Goal: Obtain resource: Obtain resource

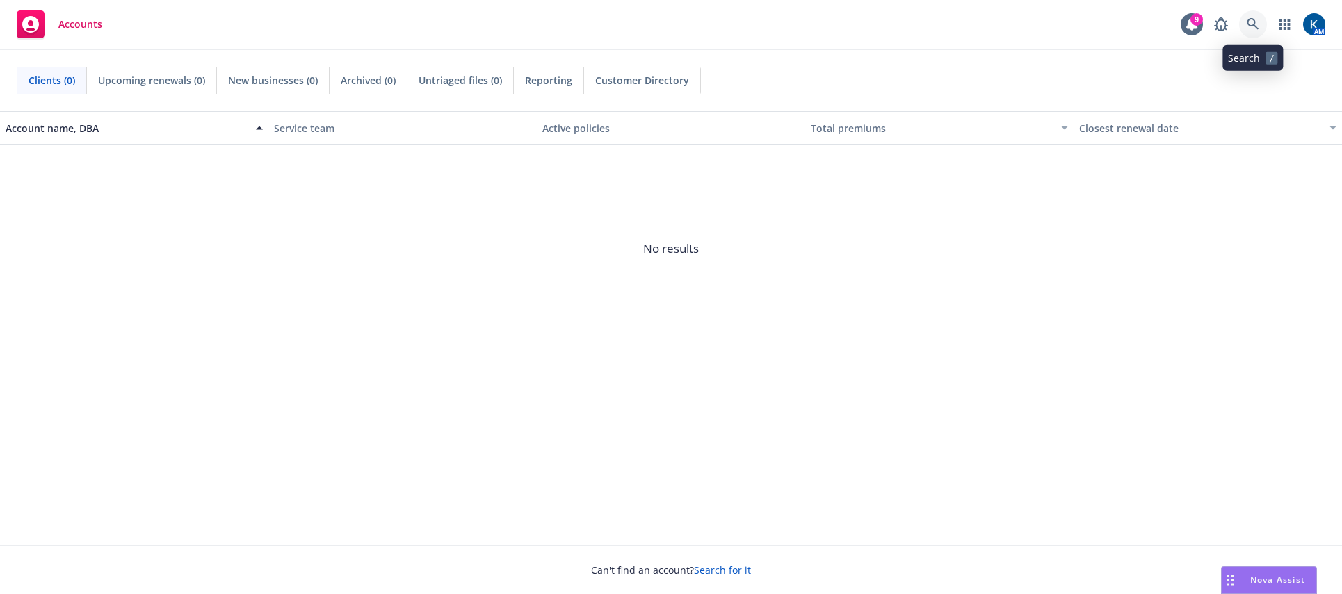
click at [1252, 22] on icon at bounding box center [1253, 24] width 13 height 13
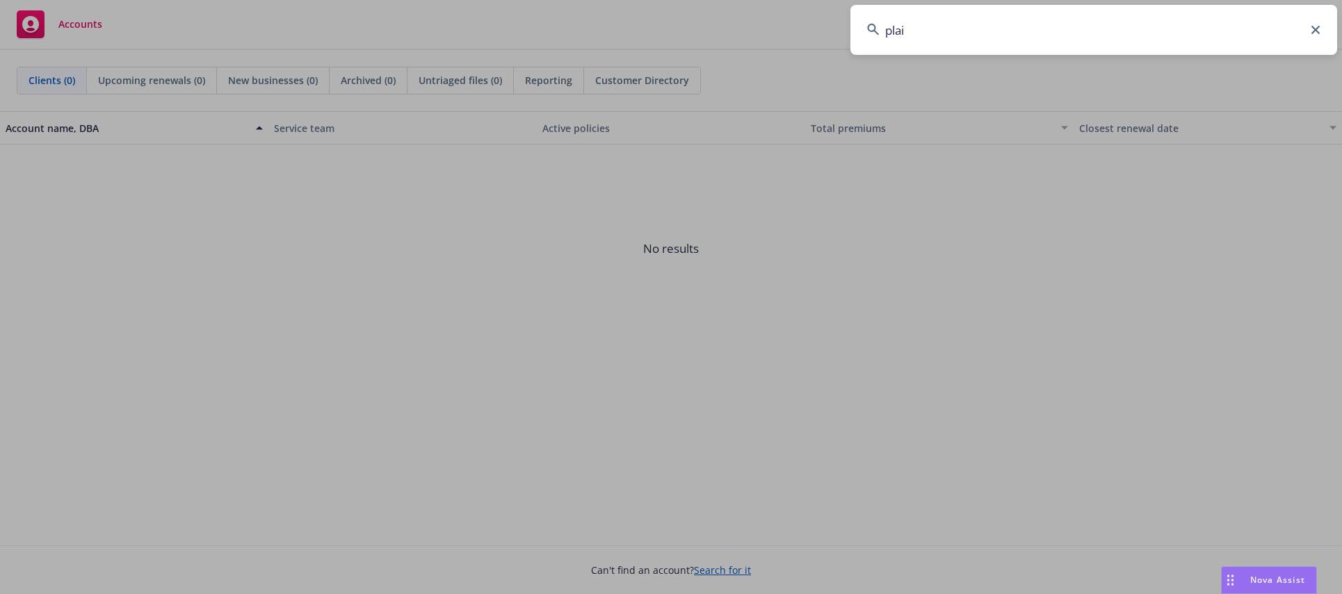
type input "plaid"
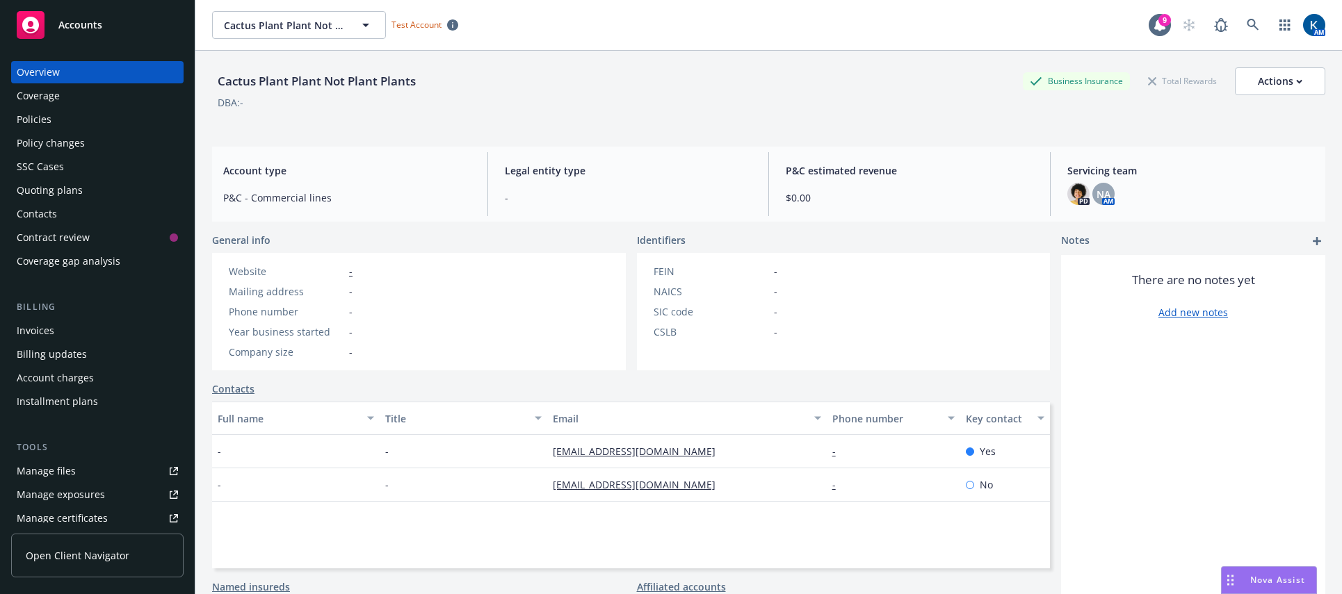
click at [50, 211] on div "Contacts" at bounding box center [37, 214] width 40 height 22
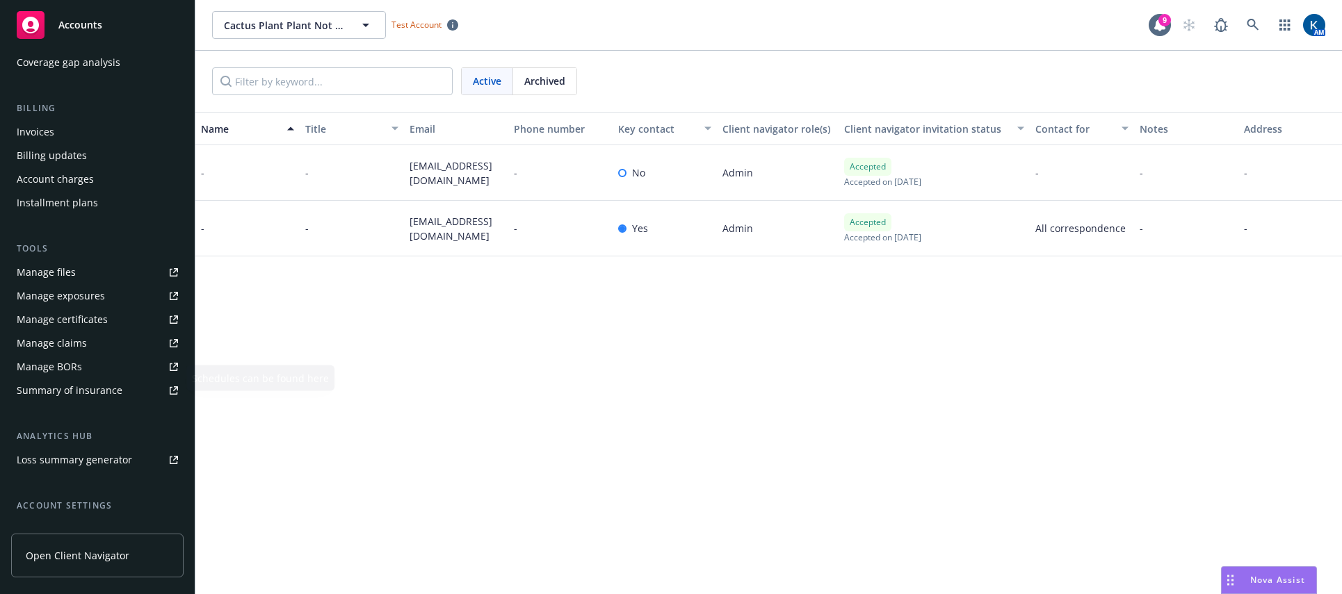
scroll to position [103, 0]
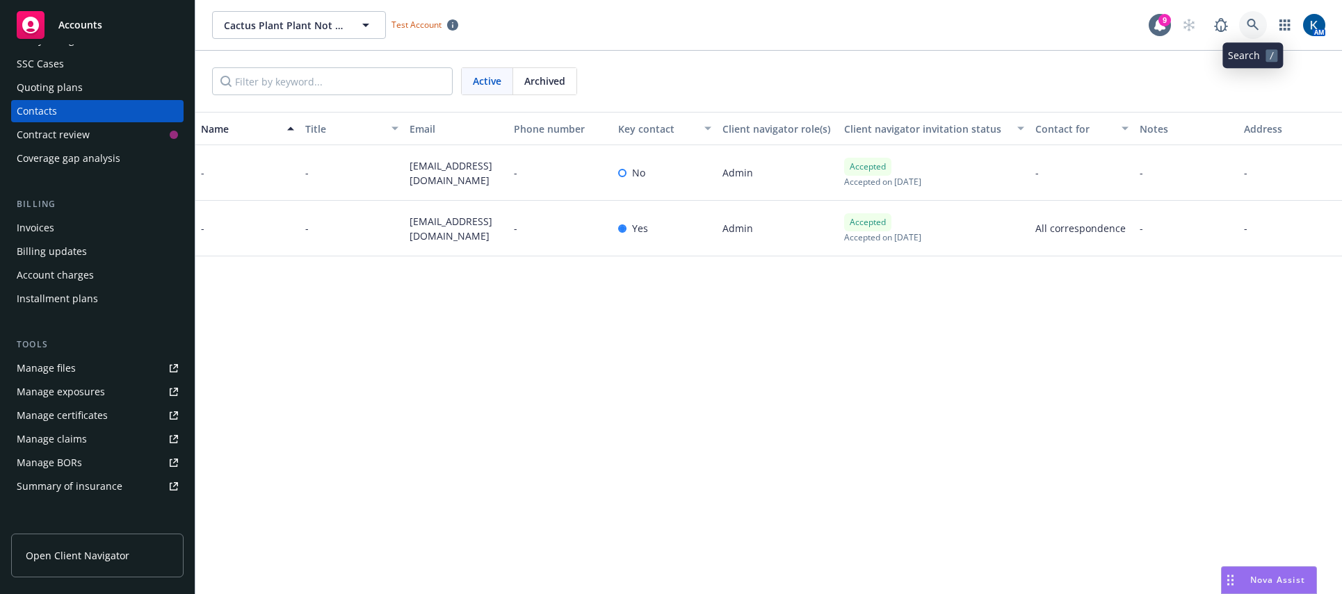
click at [1245, 13] on link at bounding box center [1253, 25] width 28 height 28
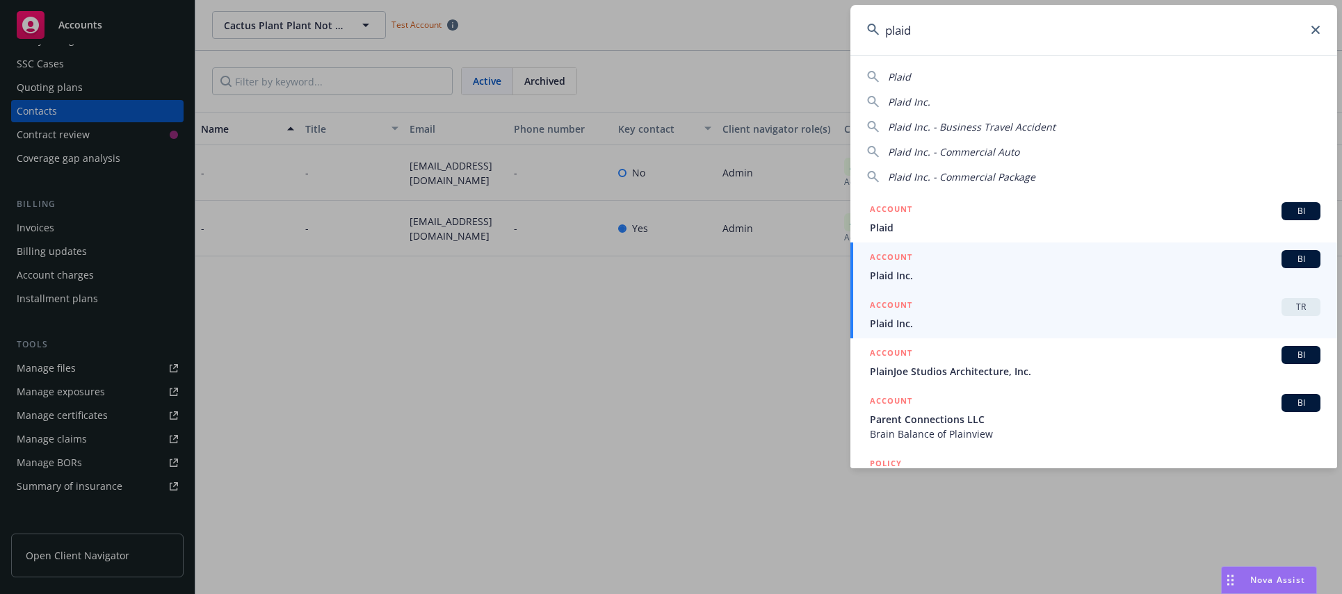
type input "plaid"
click at [909, 314] on h5 "ACCOUNT" at bounding box center [891, 306] width 42 height 17
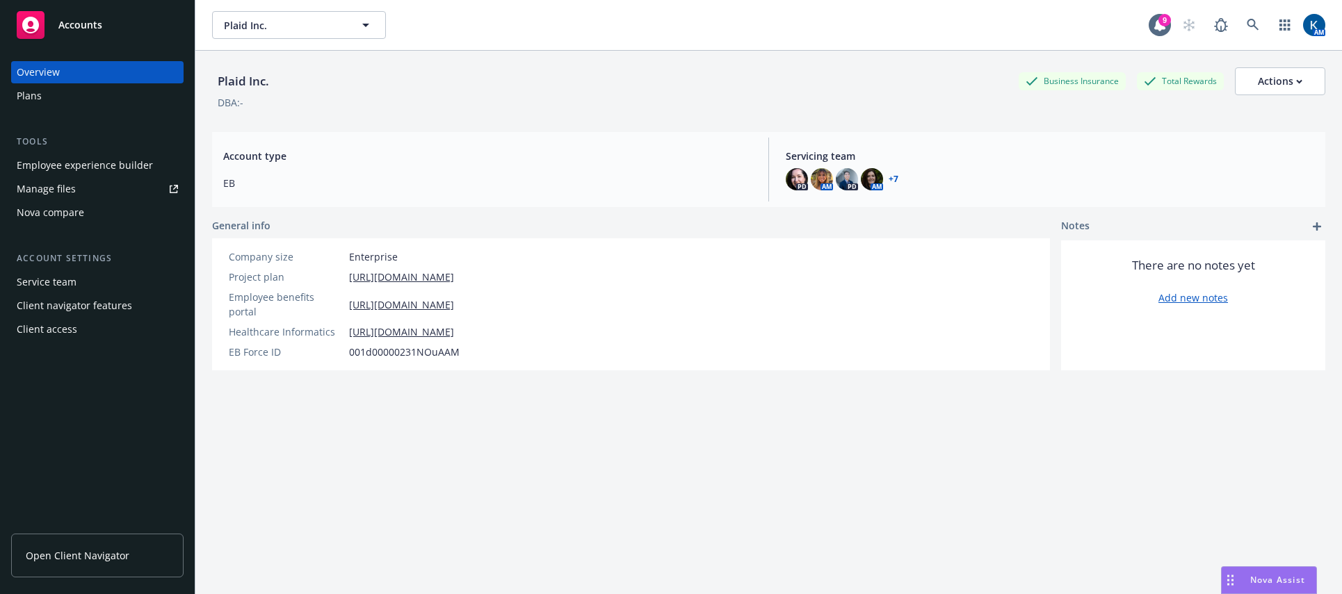
click at [51, 187] on div "Manage files" at bounding box center [46, 189] width 59 height 22
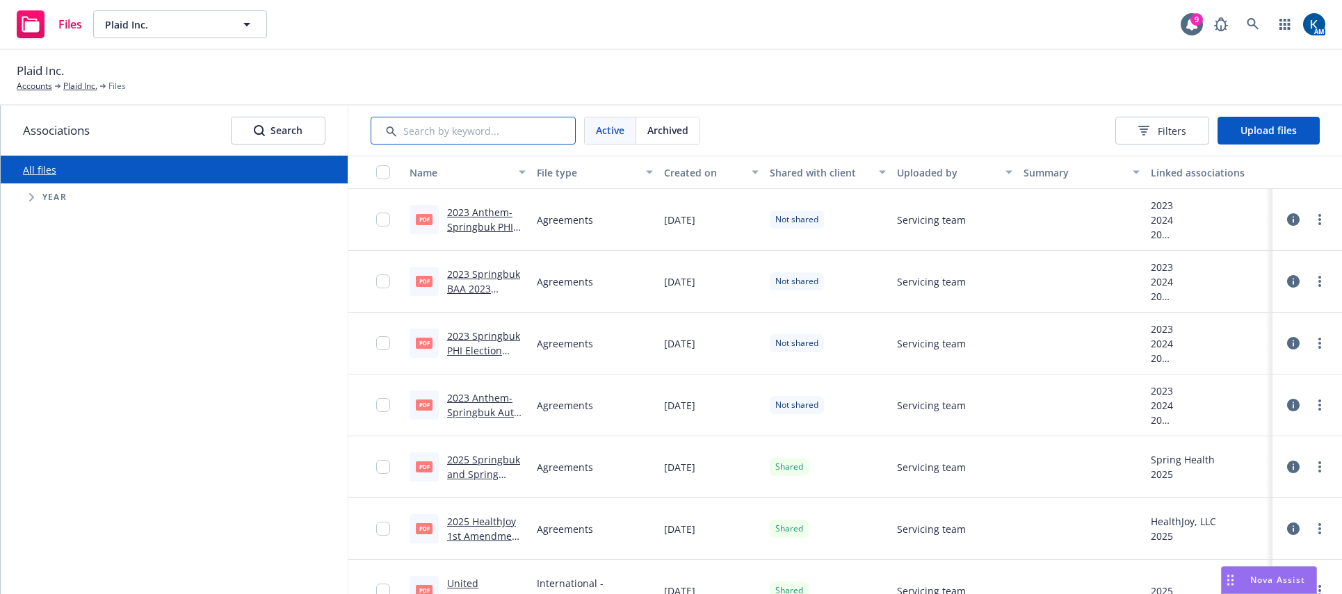
click at [450, 130] on input "Search by keyword..." at bounding box center [473, 131] width 205 height 28
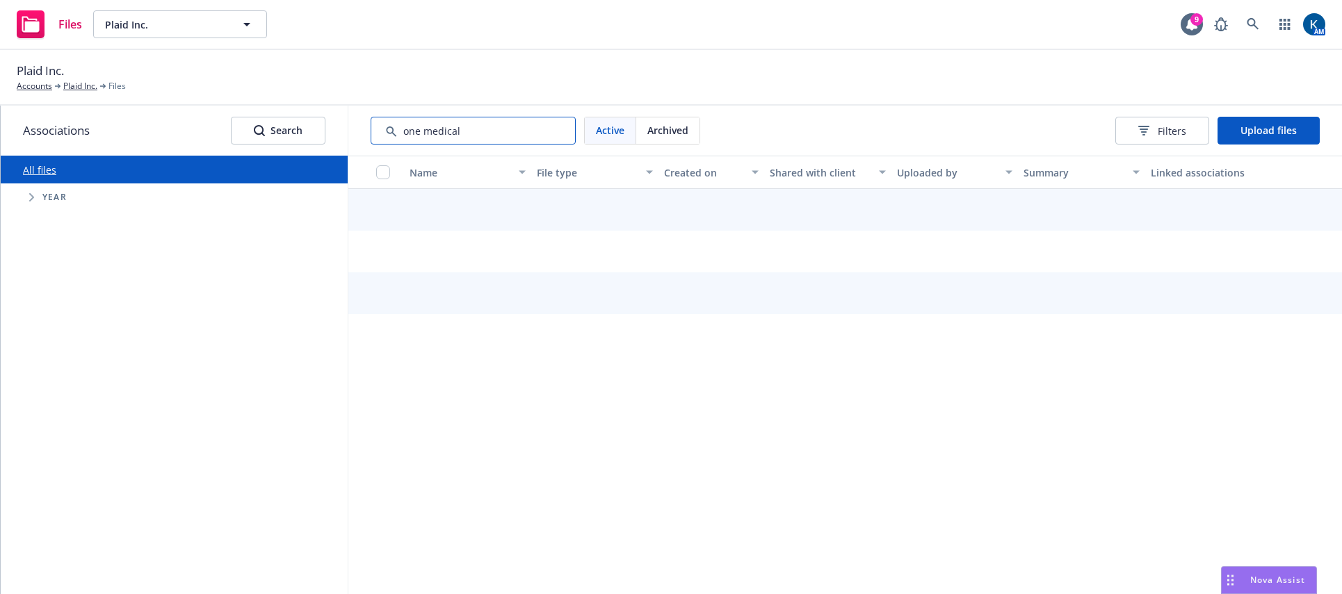
type input "one medical"
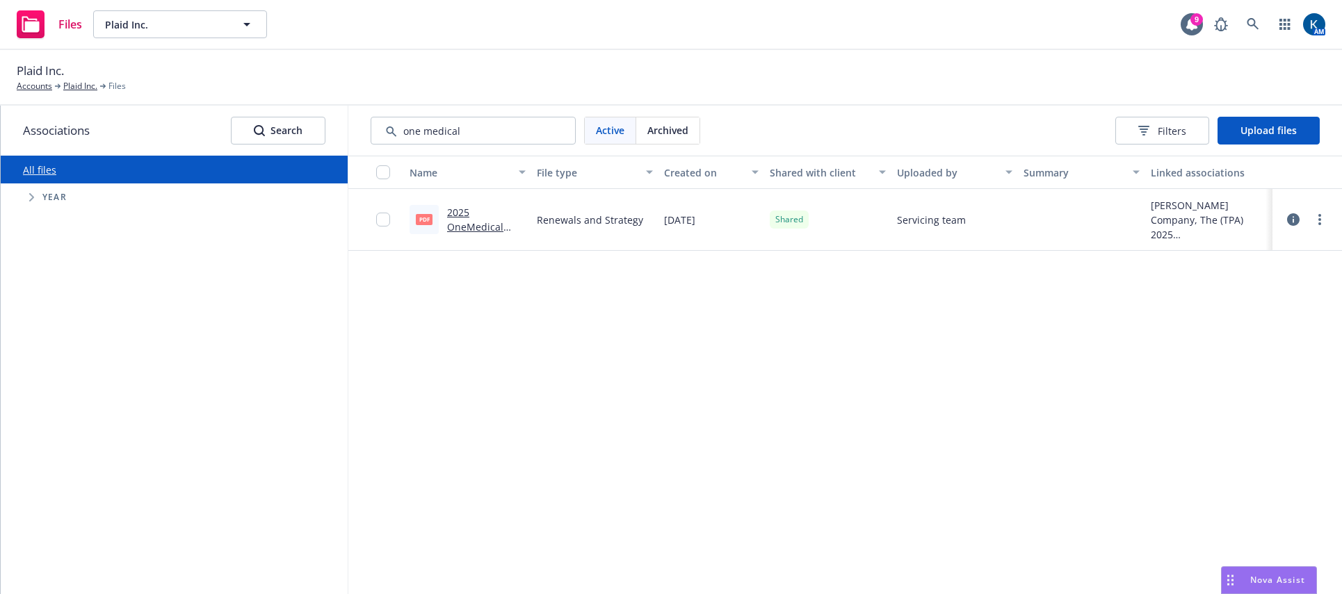
click at [465, 218] on div "2025 OneMedical Amendment No 1 Order Schedule 01.03.2025 SIGNED Plaid.pdf" at bounding box center [486, 219] width 79 height 29
click at [455, 225] on link "2025 OneMedical Amendment No 1 Order Schedule 01.03.2025 SIGNED Plaid.pdf" at bounding box center [485, 256] width 77 height 101
